Goal: Find specific page/section: Find specific page/section

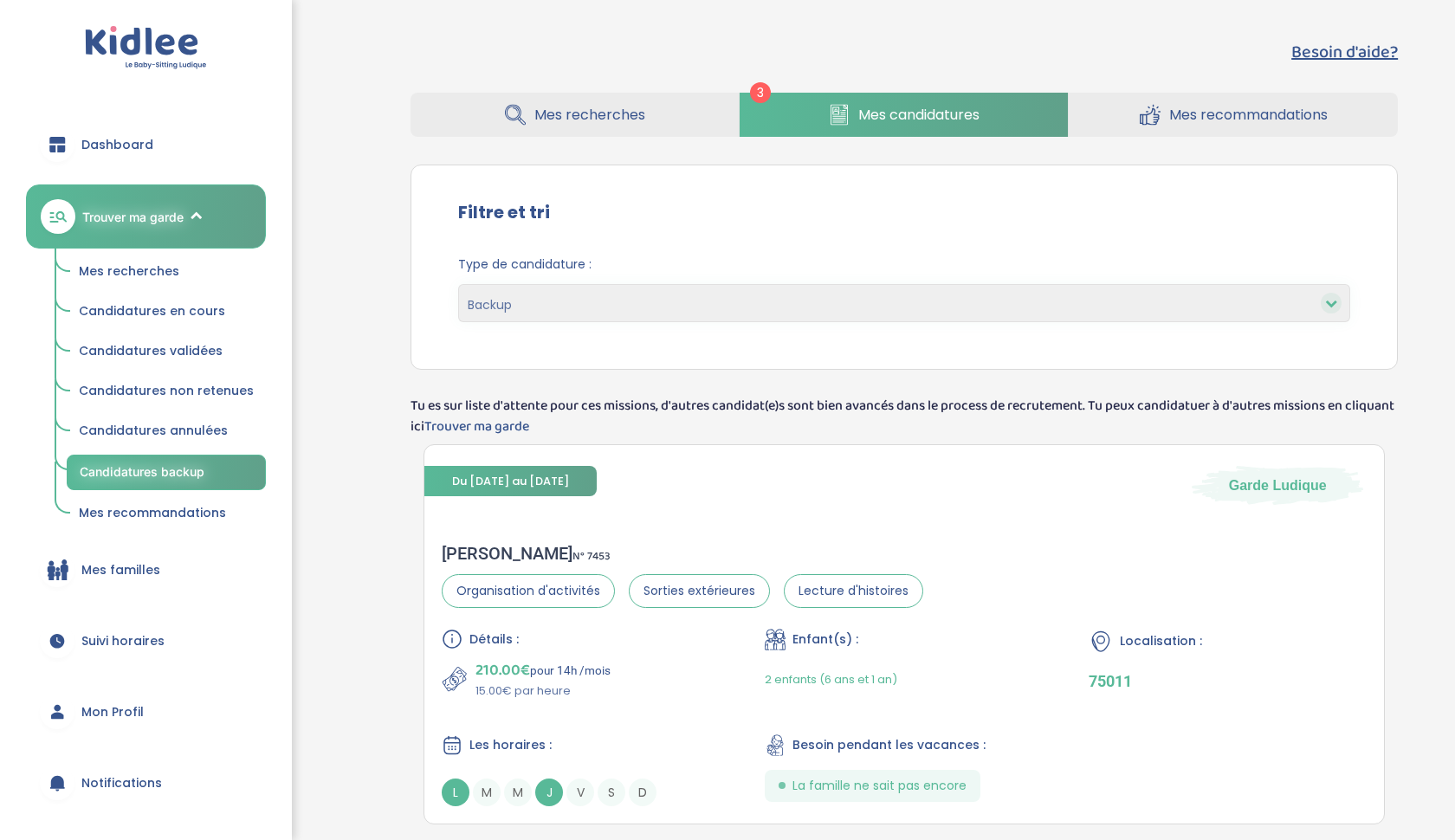
select select "backup"
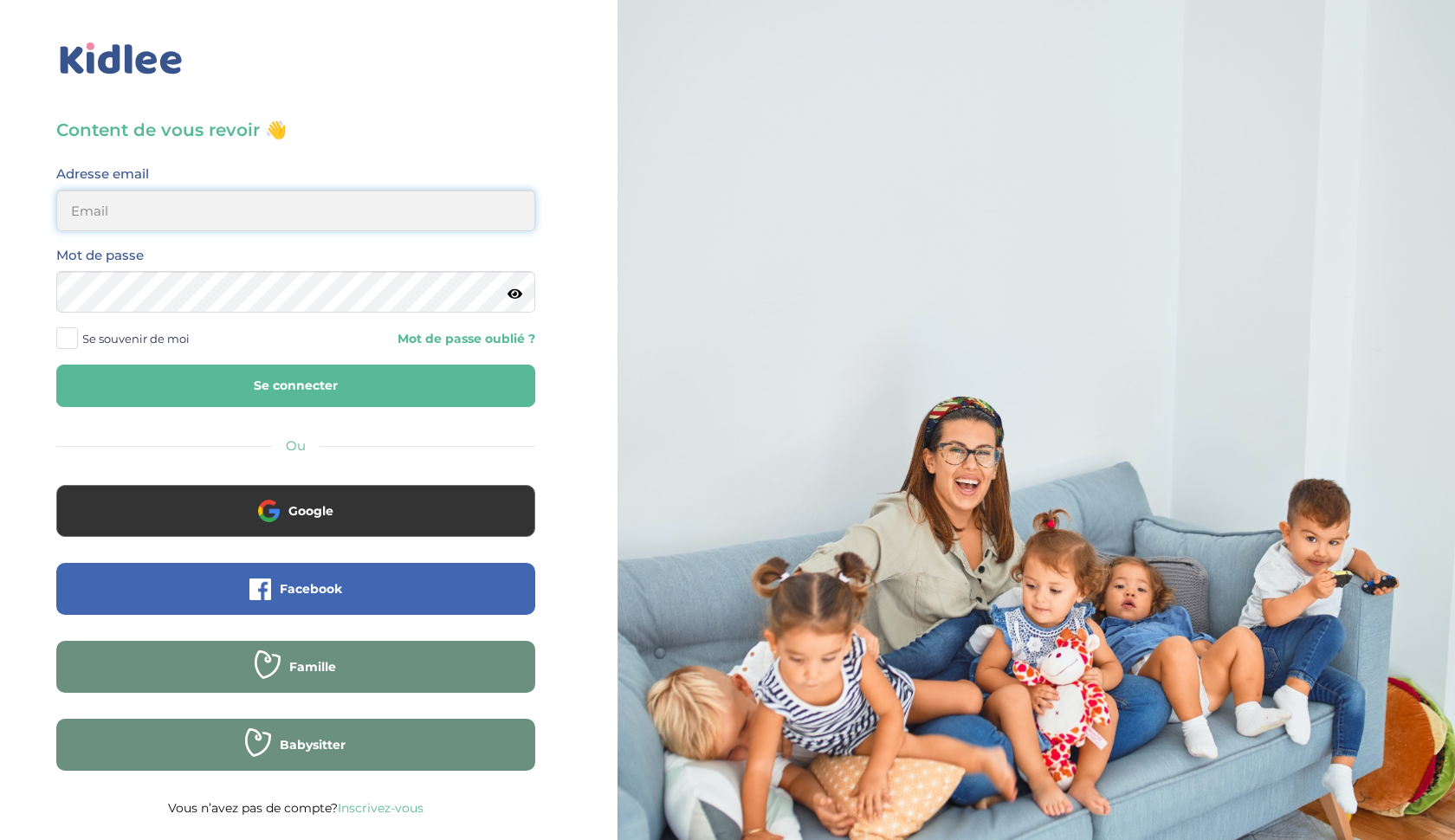
type input "ffna.laetitia@gmail.com"
click at [252, 380] on button "Se connecter" at bounding box center [295, 385] width 479 height 43
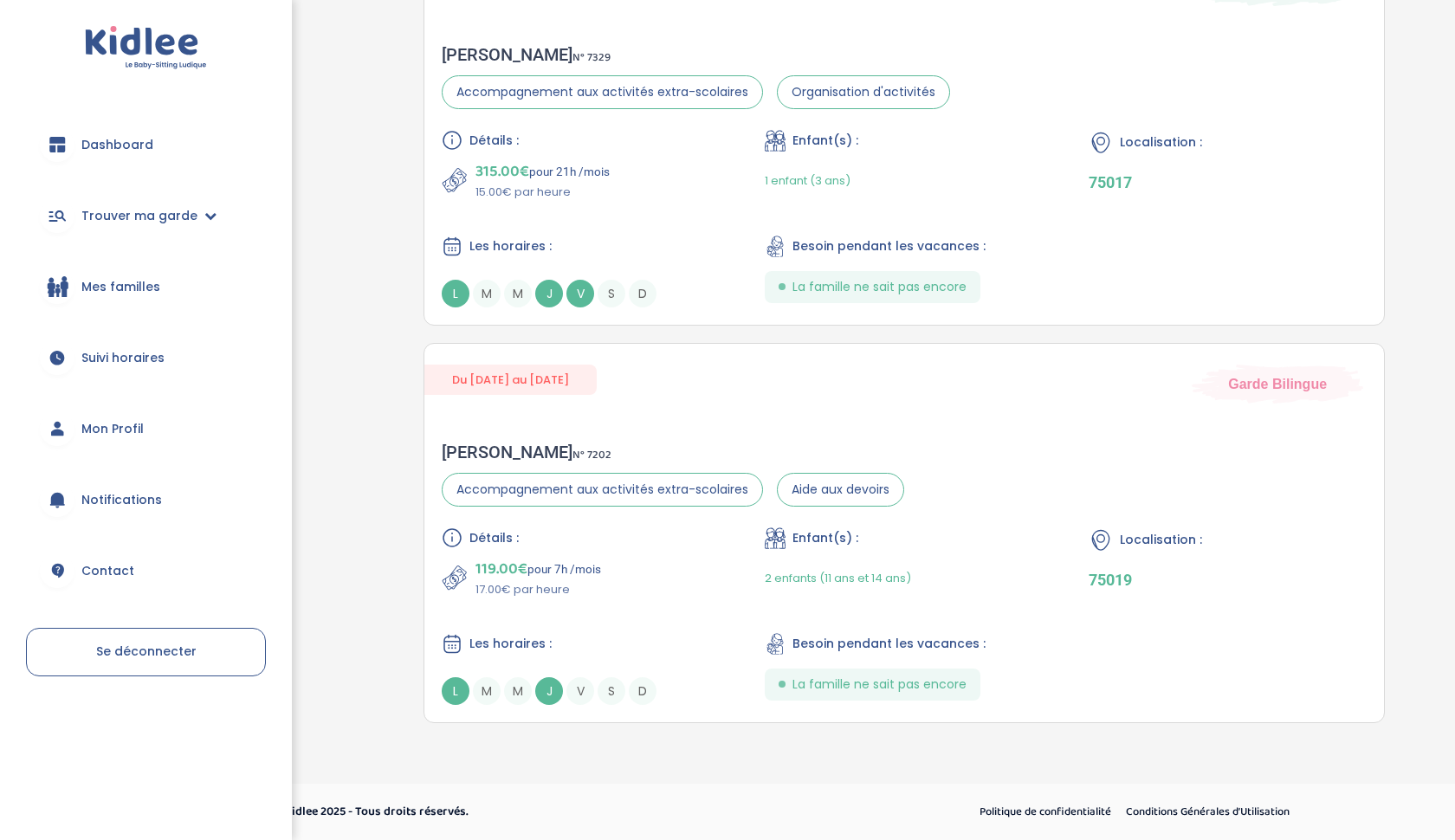
scroll to position [2040, 0]
click at [91, 136] on span "Dashboard" at bounding box center [117, 145] width 72 height 18
